Goal: Obtain resource: Download file/media

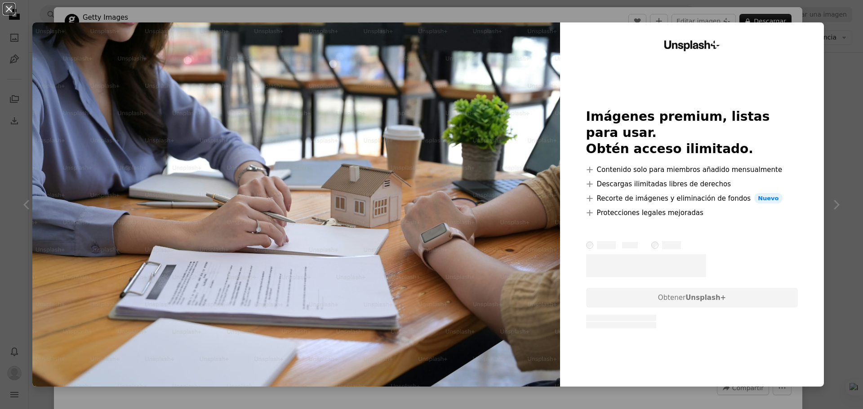
scroll to position [809, 0]
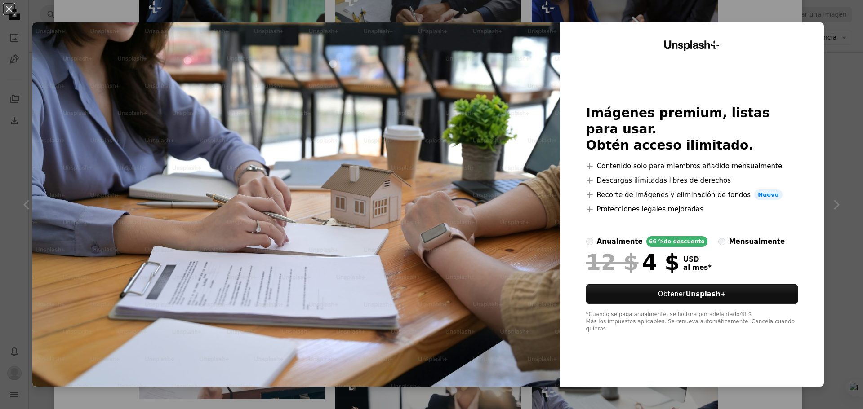
click at [832, 41] on div "An X shape Unsplash+ Imágenes premium, listas para usar. Obtén acceso ilimitado…" at bounding box center [431, 204] width 863 height 409
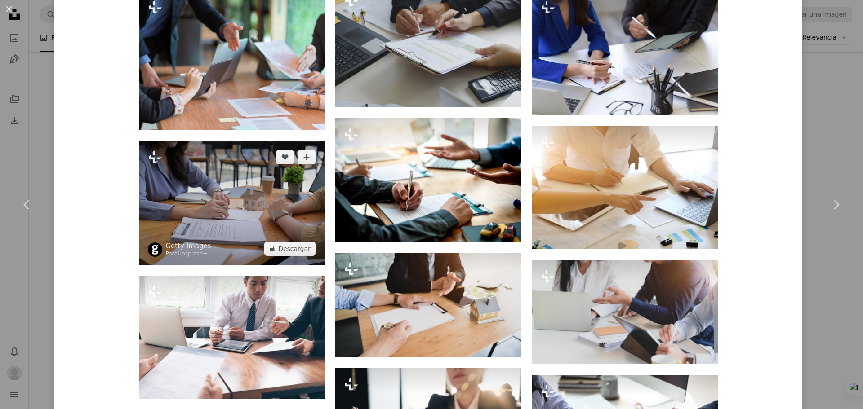
click at [239, 196] on img at bounding box center [232, 203] width 186 height 124
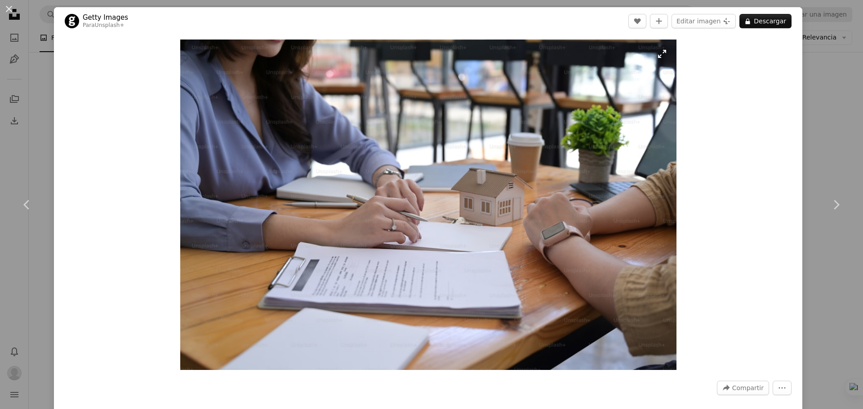
click at [409, 183] on img "Ampliar en esta imagen" at bounding box center [428, 205] width 496 height 331
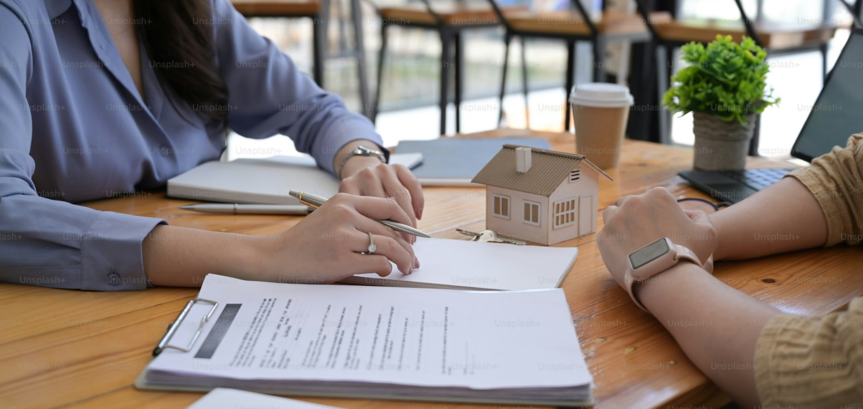
scroll to position [156, 0]
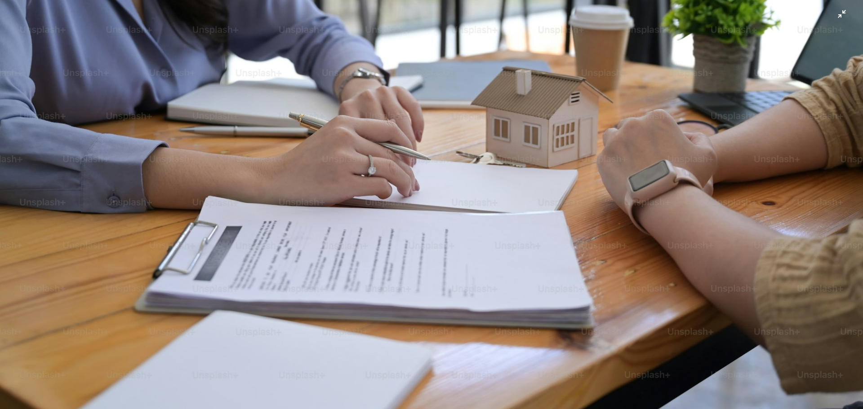
click at [418, 177] on img "Reducir el zoom en esta imagen" at bounding box center [432, 131] width 864 height 576
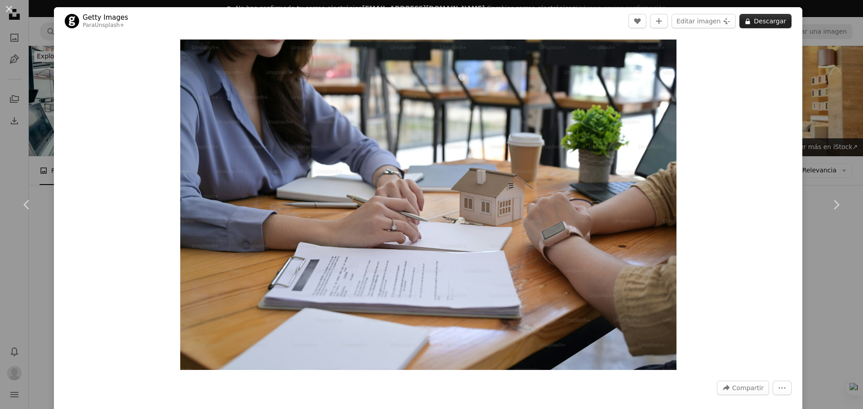
click at [758, 21] on button "A lock Descargar" at bounding box center [765, 21] width 52 height 14
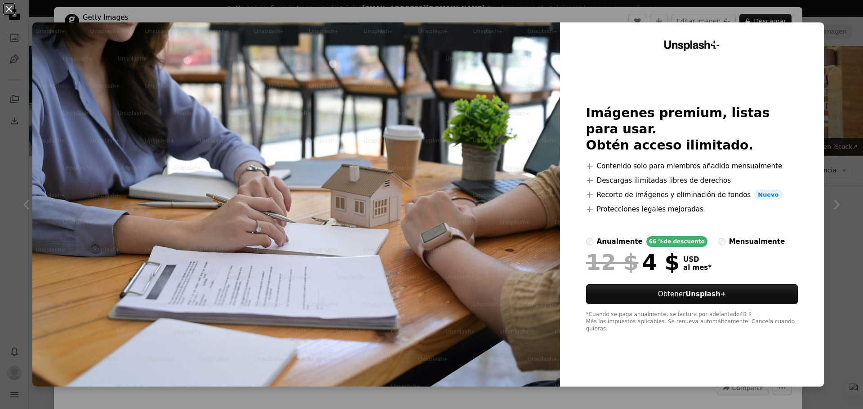
click at [838, 40] on div "An X shape Unsplash+ Imágenes premium, listas para usar. Obtén acceso ilimitado…" at bounding box center [431, 204] width 863 height 409
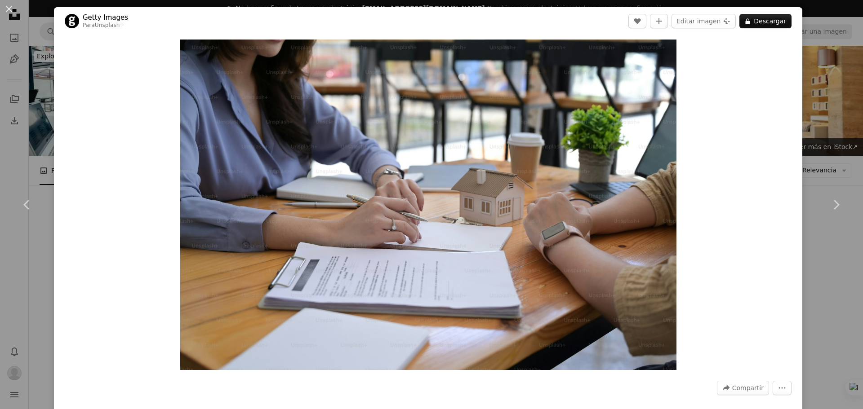
click at [817, 50] on div "An X shape Chevron left Chevron right Getty Images Para Unsplash+ A heart A plu…" at bounding box center [431, 204] width 863 height 409
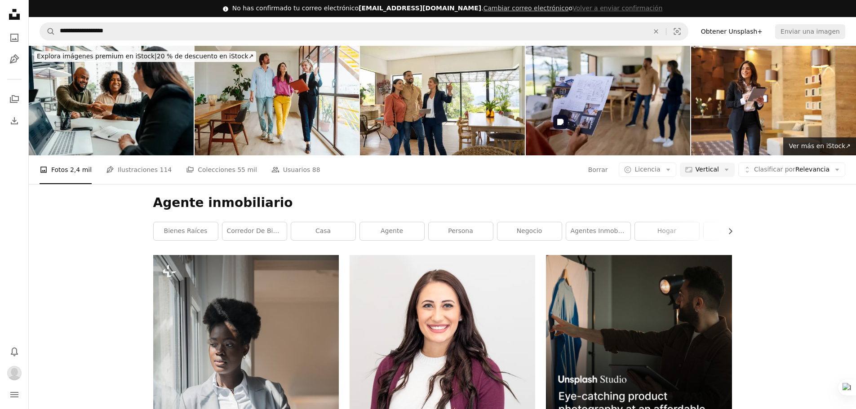
scroll to position [584, 0]
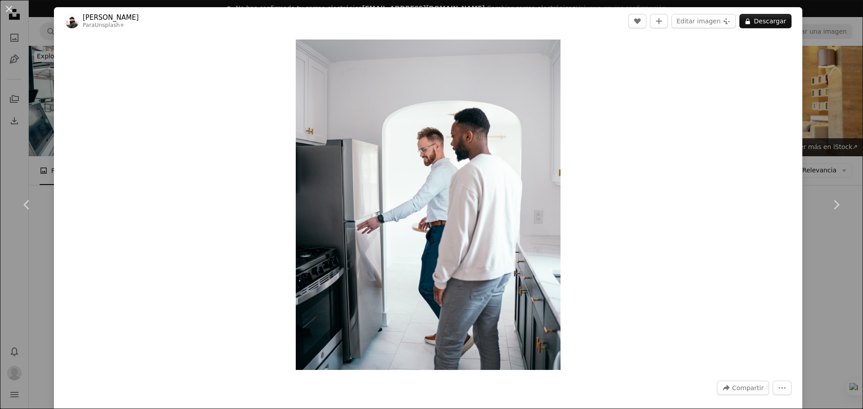
click at [814, 90] on div "An X shape Chevron left Chevron right [PERSON_NAME] Para Unsplash+ A heart A pl…" at bounding box center [431, 204] width 863 height 409
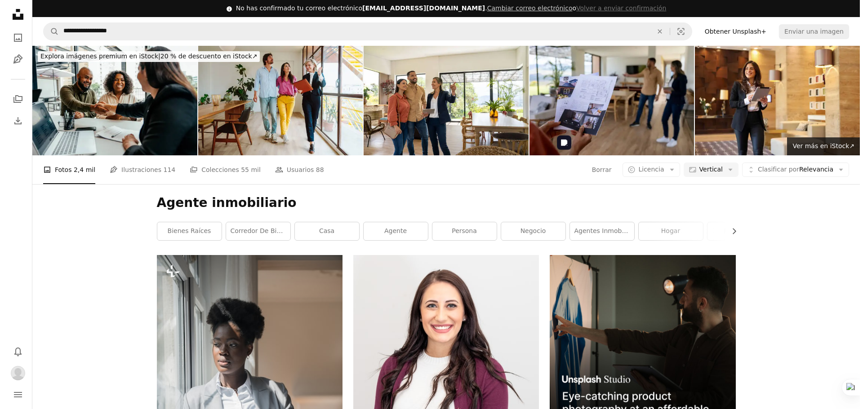
scroll to position [359, 0]
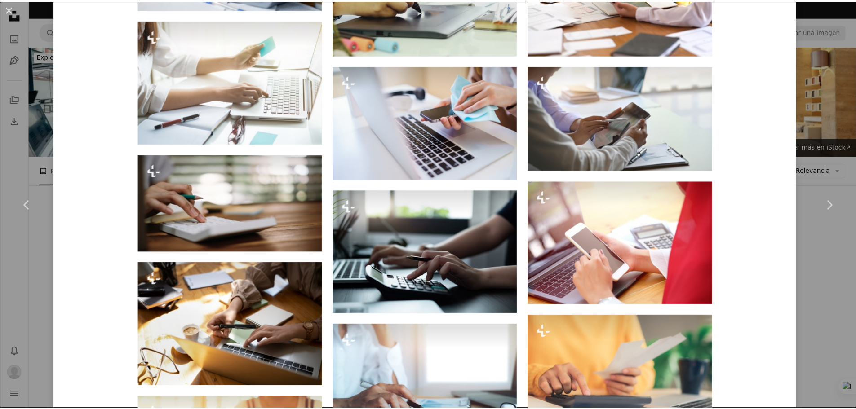
scroll to position [1123, 0]
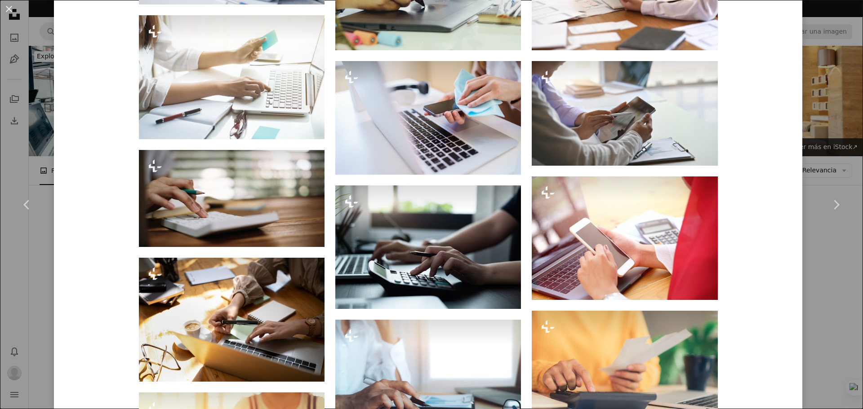
click at [805, 117] on div "An X shape Chevron left Chevron right Getty Images Para Unsplash+ A heart A plu…" at bounding box center [431, 204] width 863 height 409
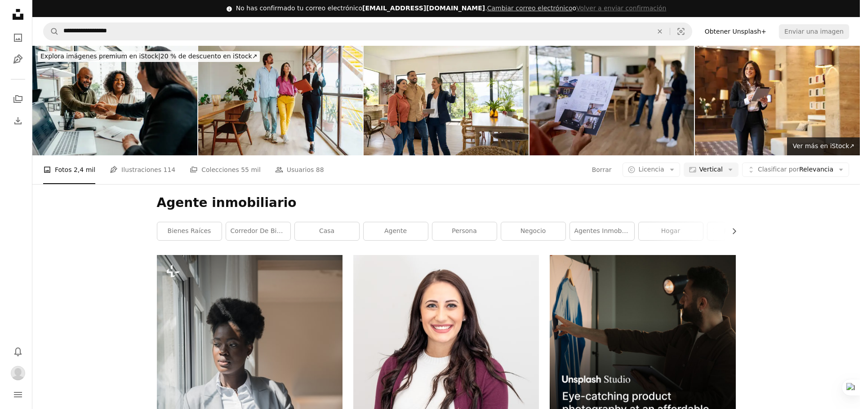
scroll to position [359, 0]
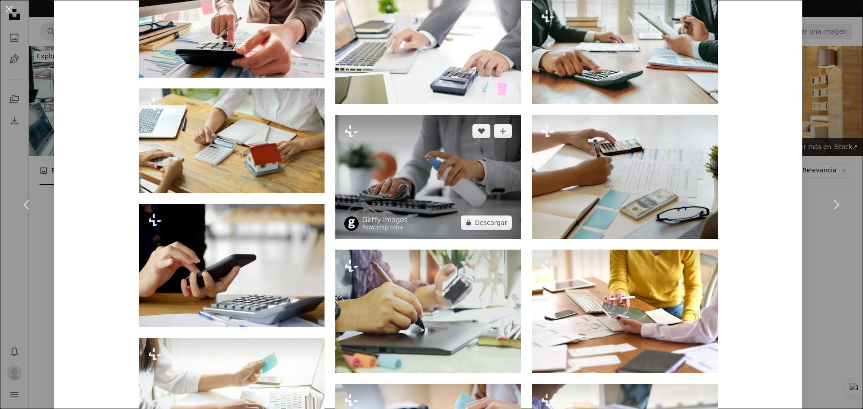
scroll to position [809, 0]
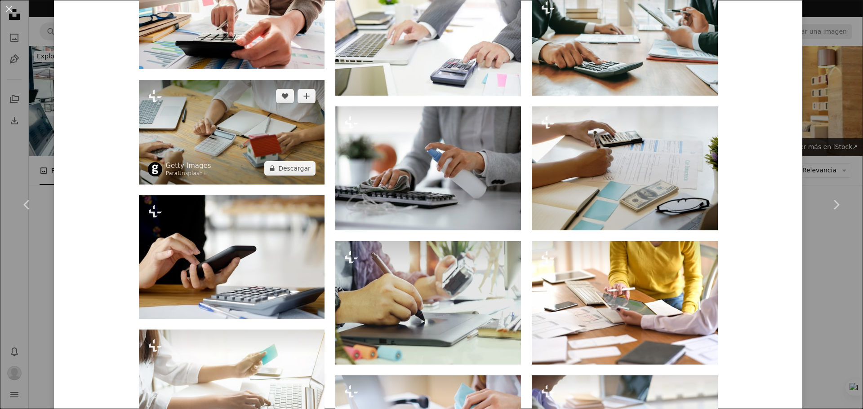
click at [225, 152] on img at bounding box center [232, 132] width 186 height 104
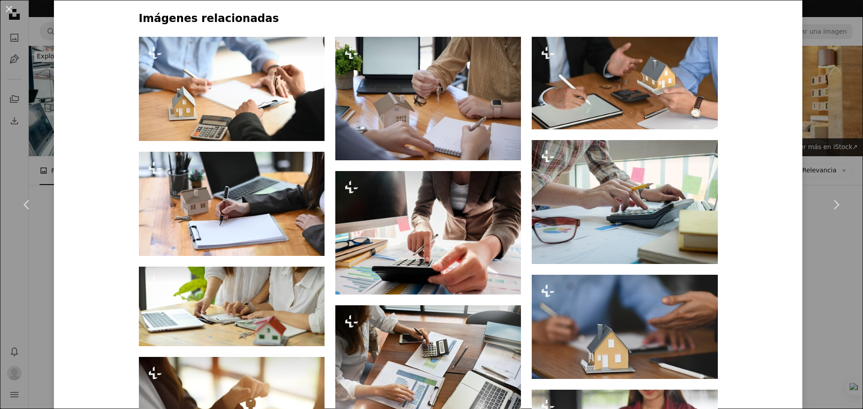
scroll to position [539, 0]
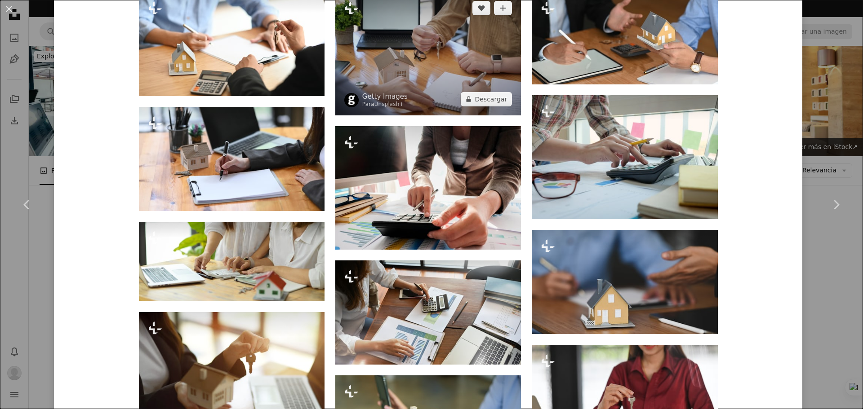
click at [412, 66] on img at bounding box center [428, 54] width 186 height 124
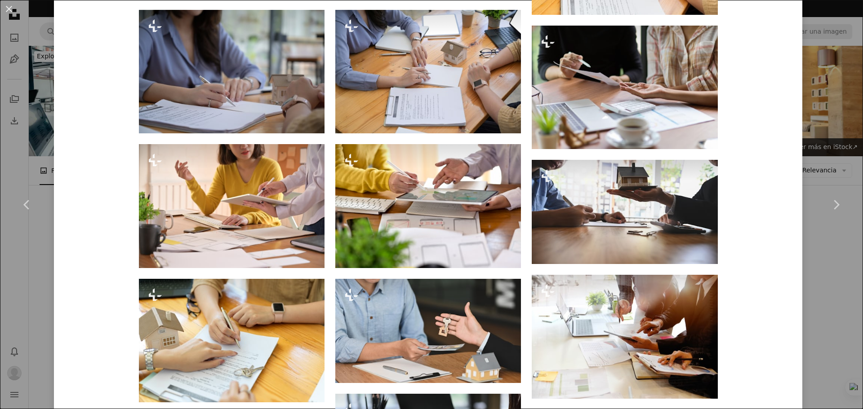
scroll to position [854, 0]
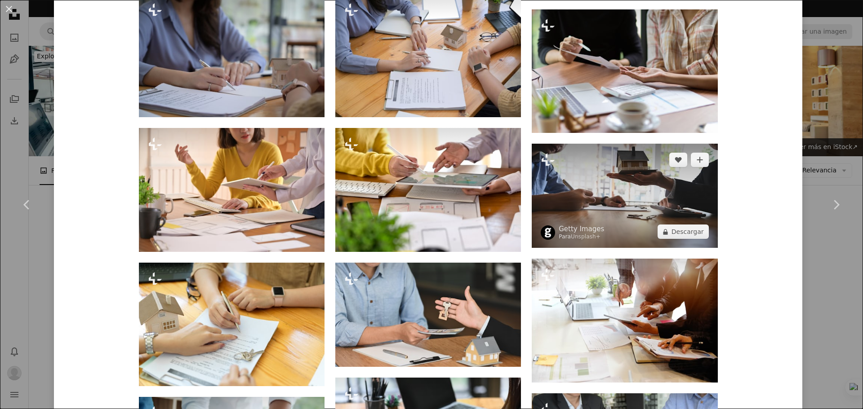
click at [623, 220] on img at bounding box center [625, 196] width 186 height 104
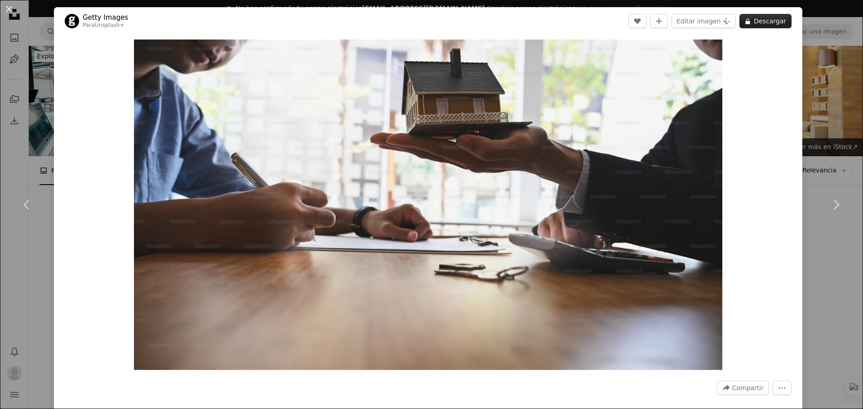
click at [759, 18] on button "A lock Descargar" at bounding box center [765, 21] width 52 height 14
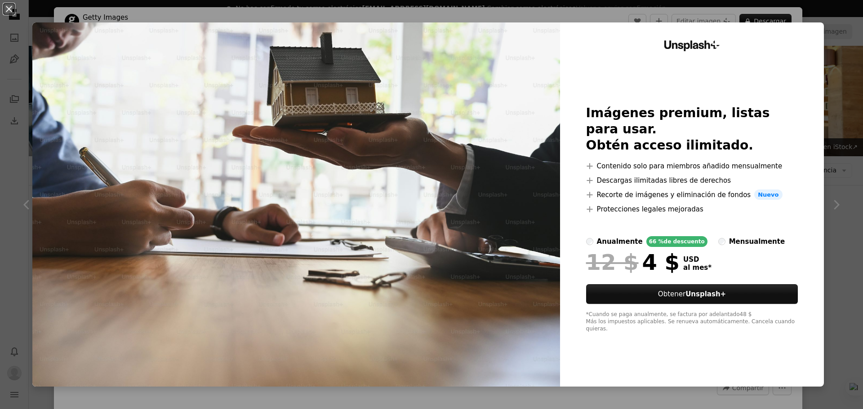
click at [839, 57] on div "An X shape Unsplash+ Imágenes premium, listas para usar. Obtén acceso ilimitado…" at bounding box center [431, 204] width 863 height 409
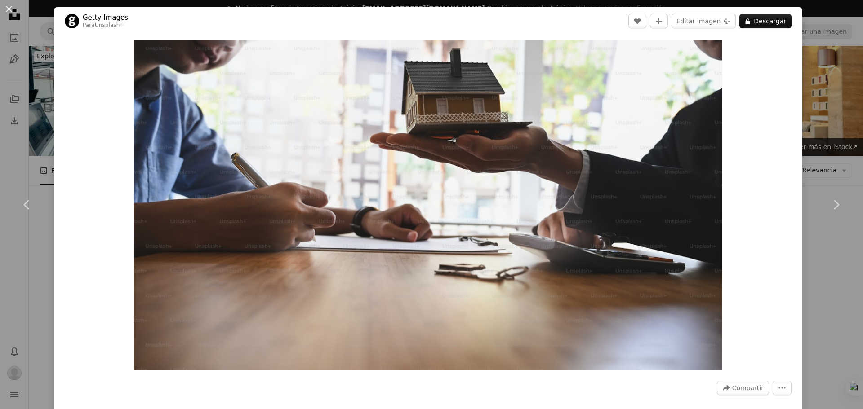
click at [837, 56] on div "An X shape Chevron left Chevron right Getty Images Para Unsplash+ A heart A plu…" at bounding box center [431, 204] width 863 height 409
